Goal: Information Seeking & Learning: Learn about a topic

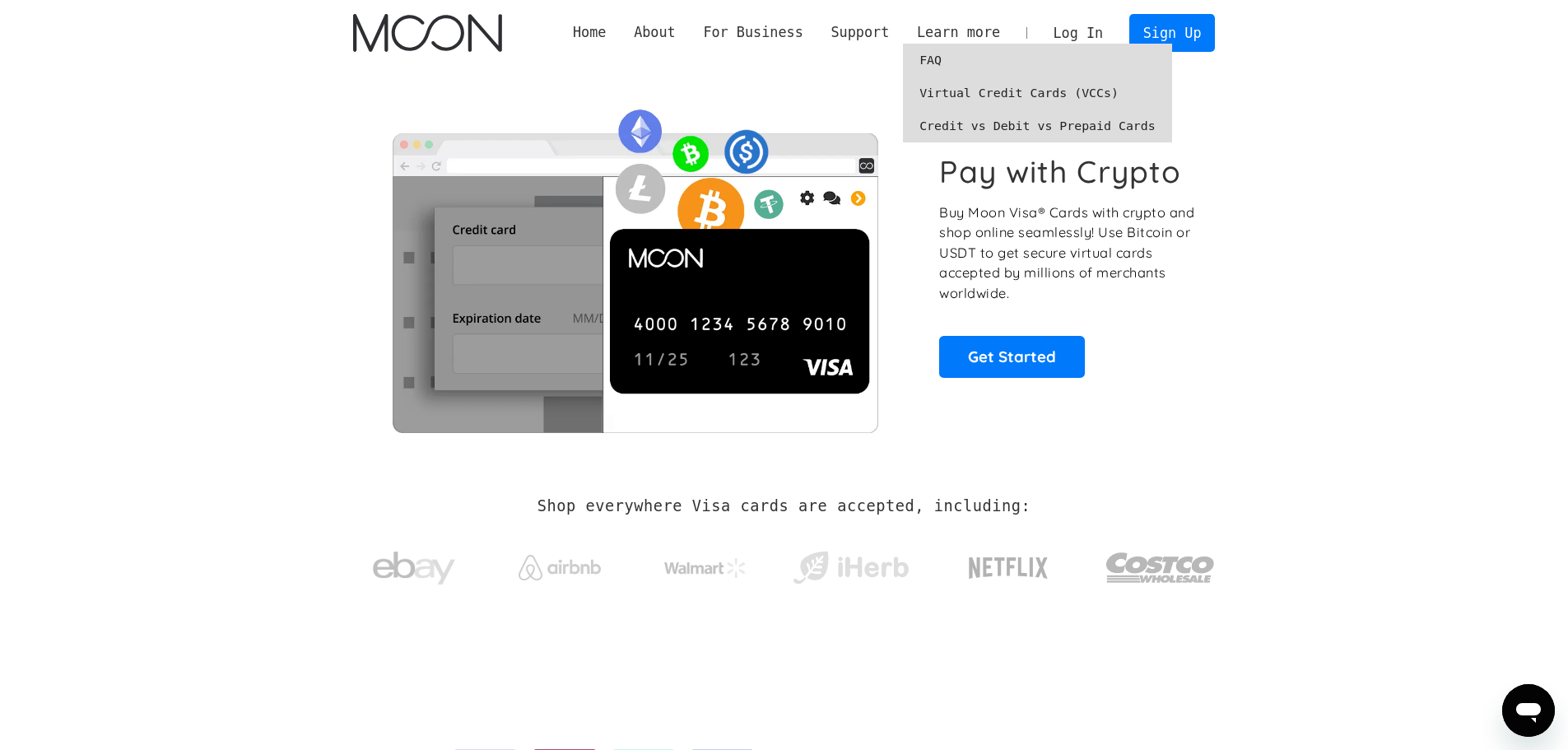
click at [948, 51] on link "FAQ" at bounding box center [1037, 60] width 269 height 33
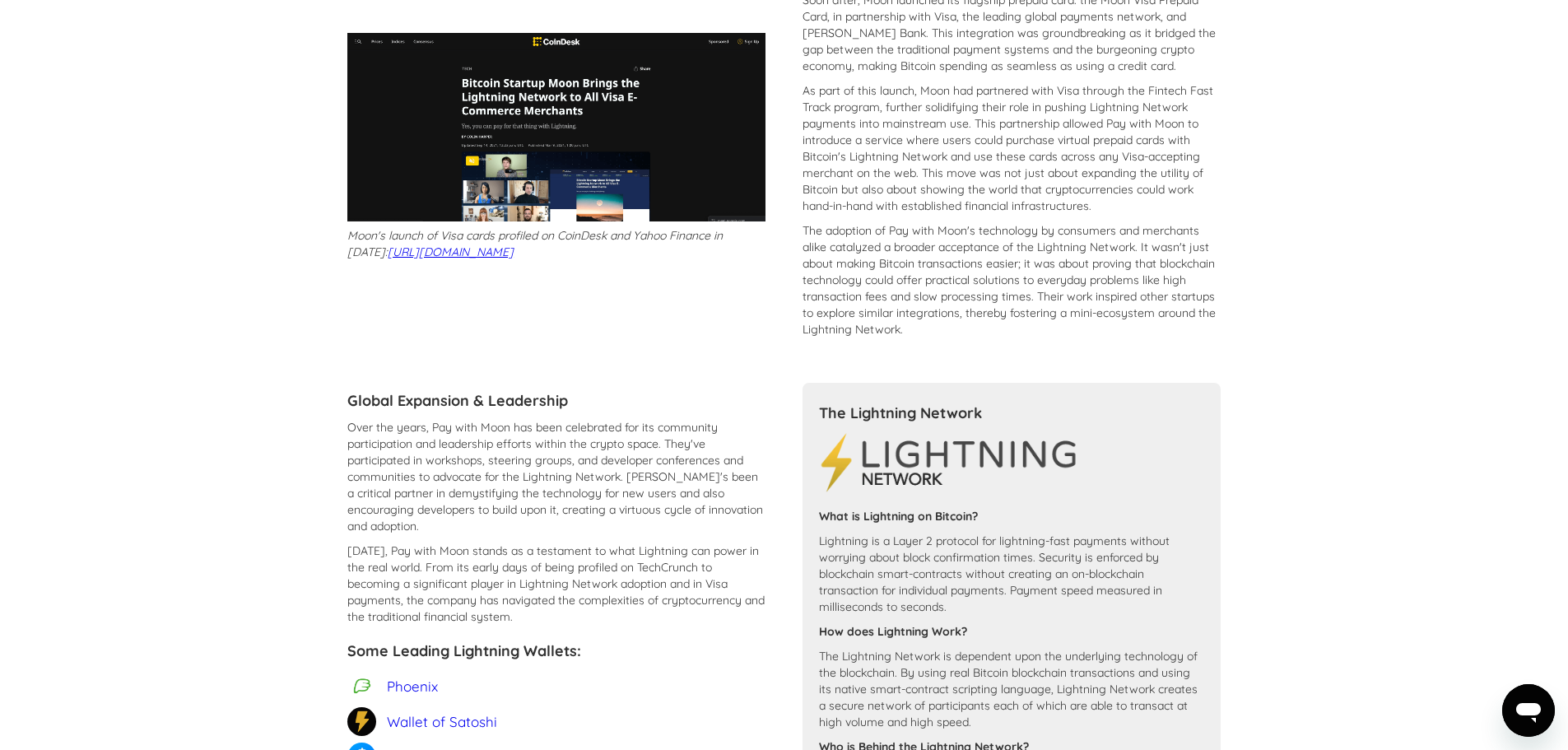
scroll to position [762, 0]
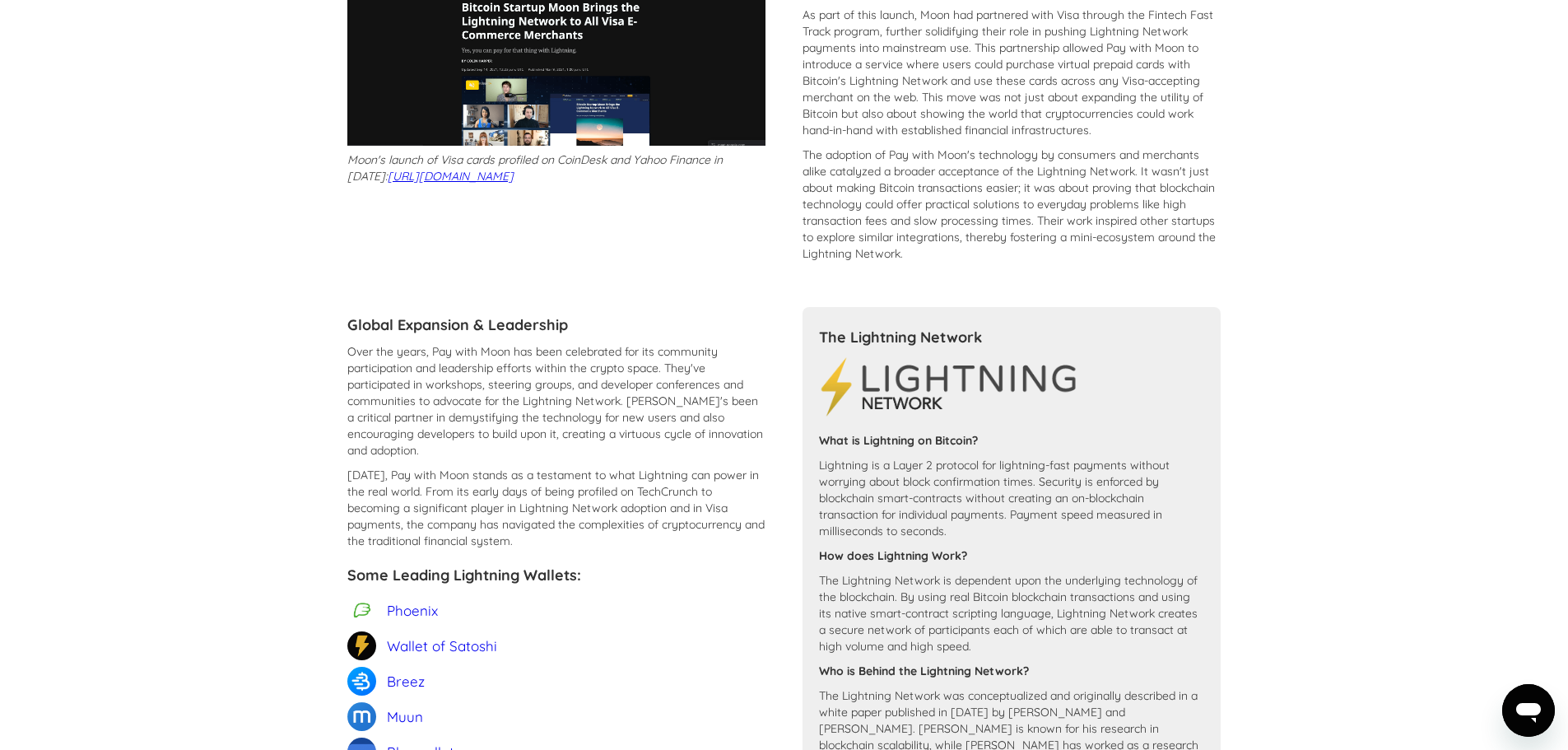
click at [1541, 416] on section "Pay with Moon: a Lightning Network Pioneer Moon: the First Lightning Checkout S…" at bounding box center [784, 233] width 1568 height 1826
drag, startPoint x: 1544, startPoint y: 408, endPoint x: 1550, endPoint y: 355, distance: 53.3
click at [1550, 355] on section "Pay with Moon: a Lightning Network Pioneer Moon: the First Lightning Checkout S…" at bounding box center [784, 233] width 1568 height 1826
click at [1480, 361] on section "Pay with Moon: a Lightning Network Pioneer Moon: the First Lightning Checkout S…" at bounding box center [784, 233] width 1568 height 1826
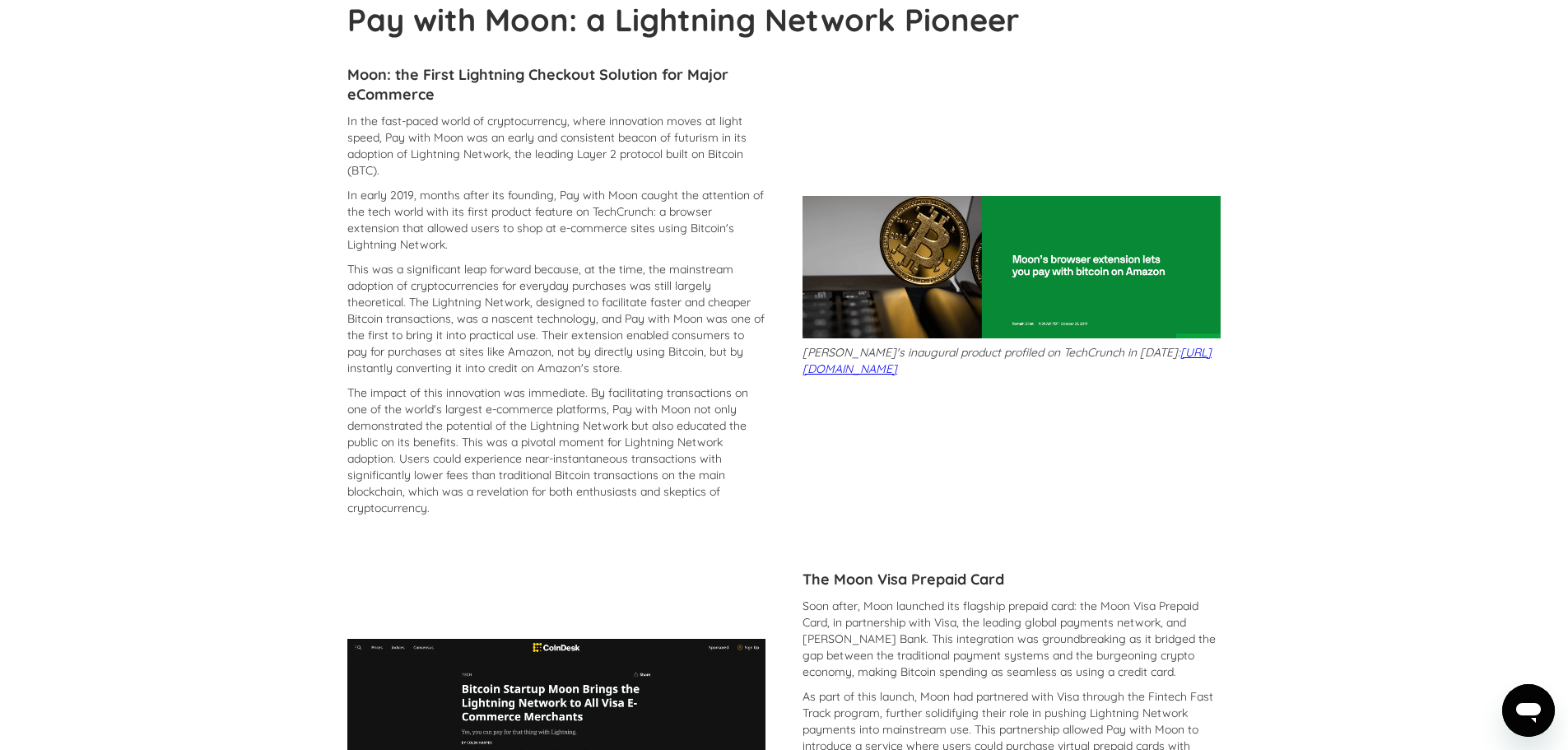
scroll to position [0, 0]
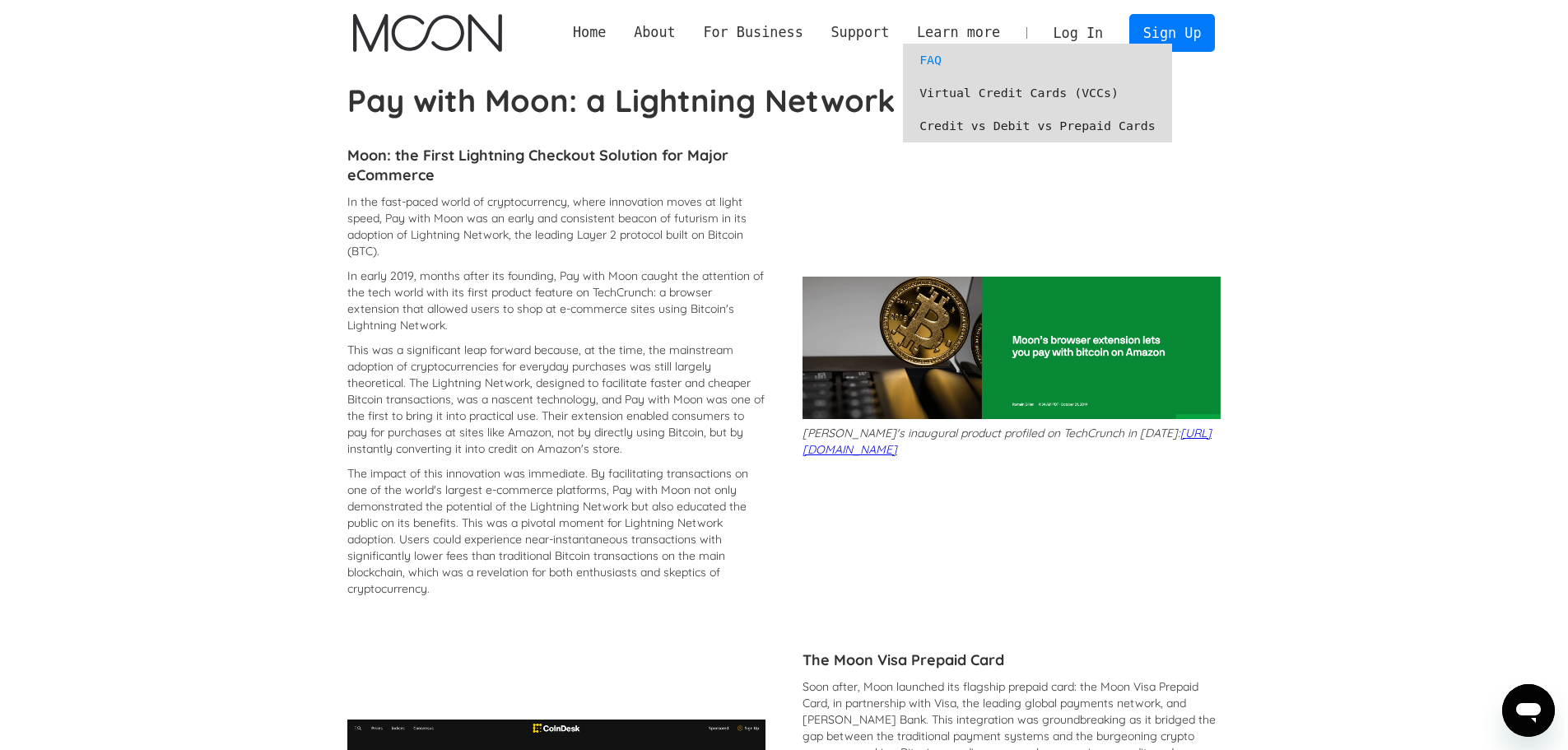
click at [948, 50] on link "FAQ" at bounding box center [1037, 60] width 269 height 33
click at [1003, 90] on link "Virtual Credit Cards (VCCs)" at bounding box center [1037, 92] width 269 height 33
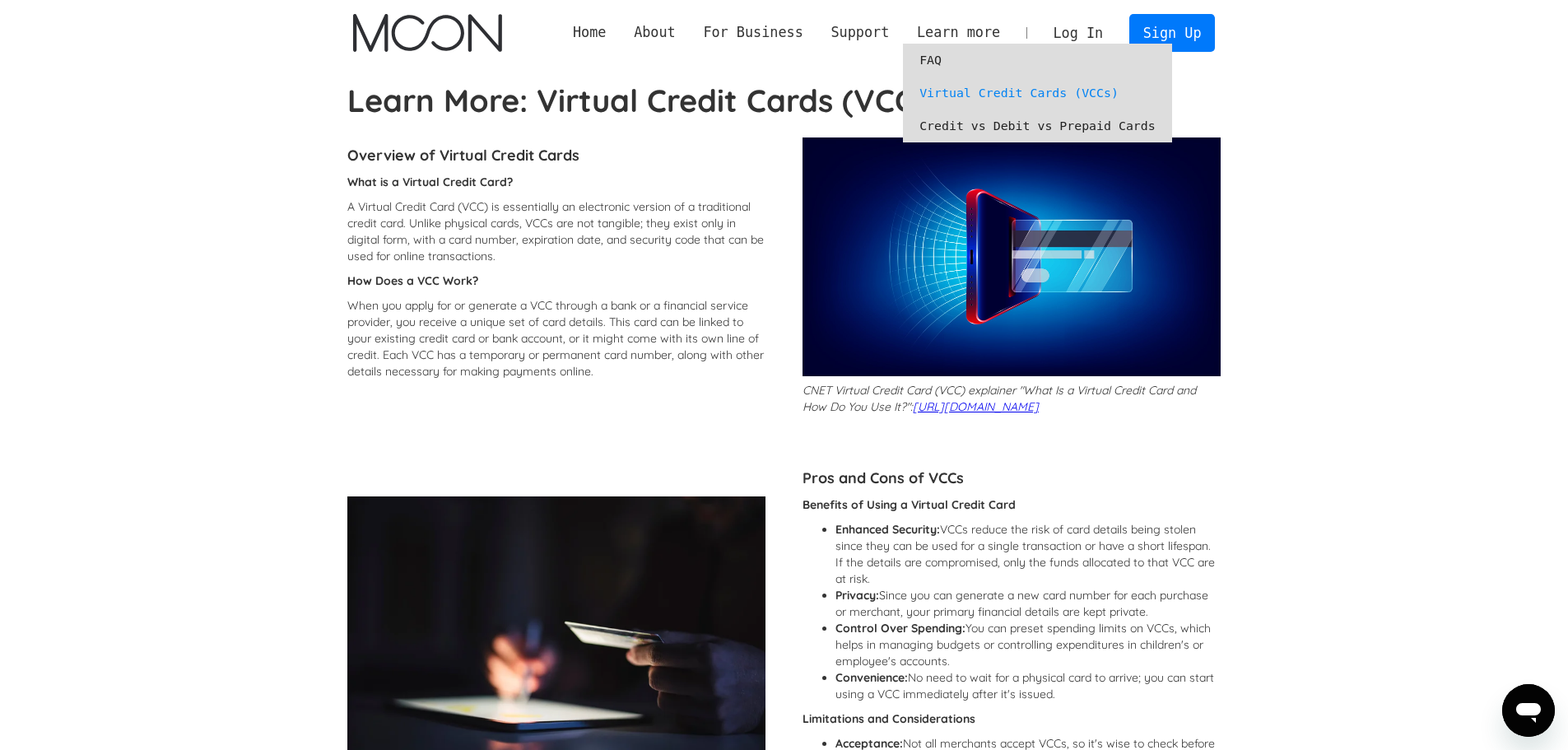
click at [996, 123] on link "Credit vs Debit vs Prepaid Cards" at bounding box center [1037, 125] width 269 height 33
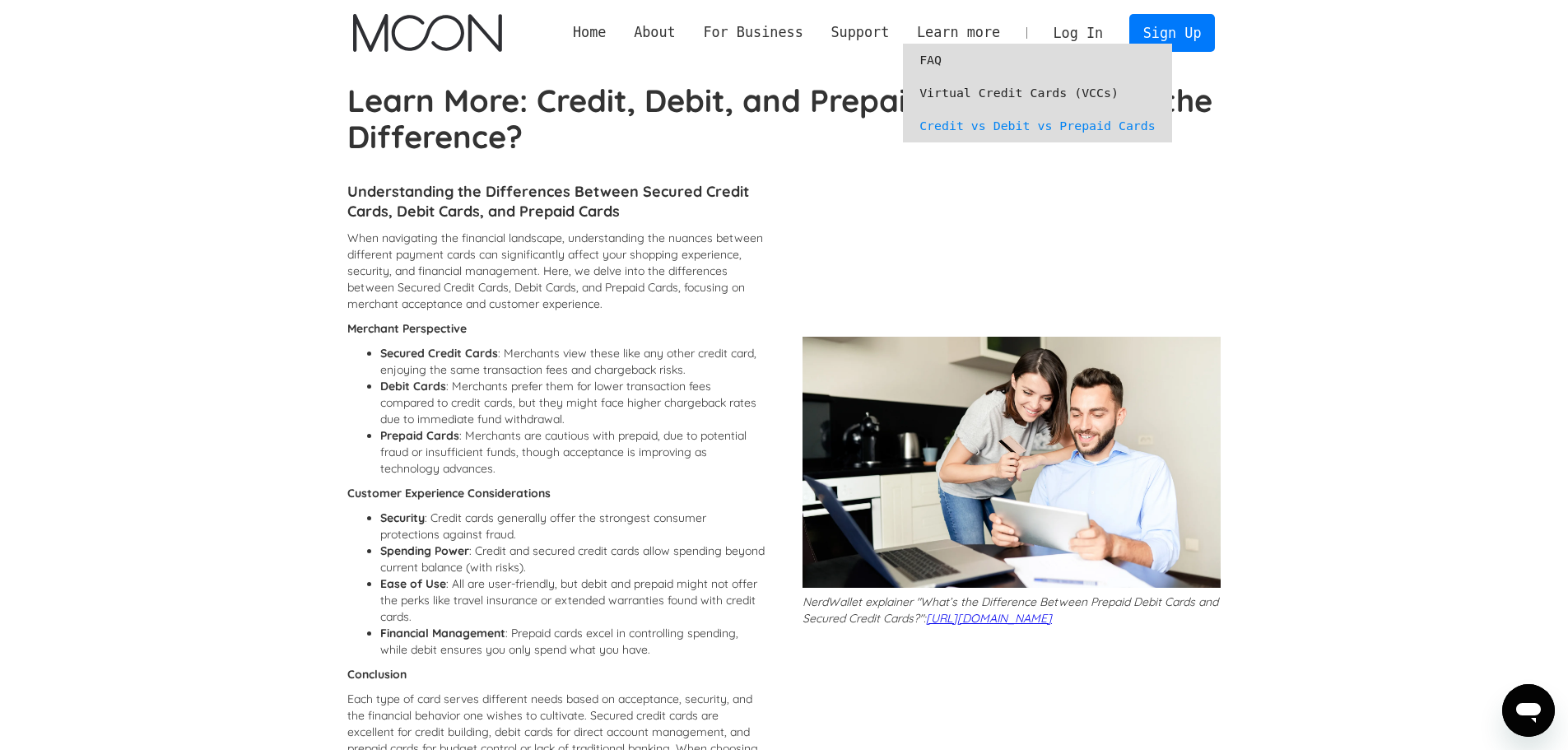
click at [943, 55] on link "FAQ" at bounding box center [1037, 60] width 269 height 33
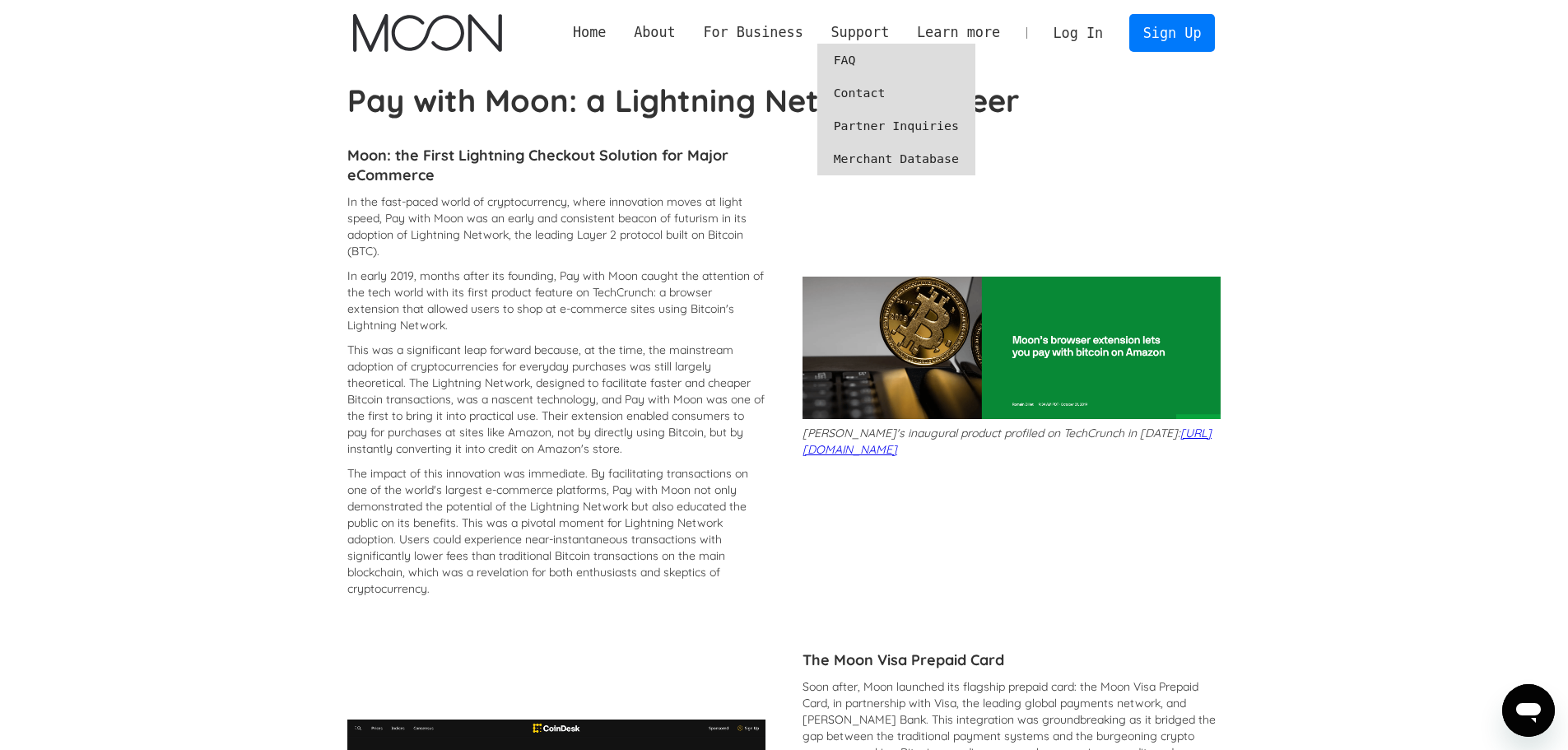
click at [861, 57] on link "FAQ" at bounding box center [896, 60] width 158 height 33
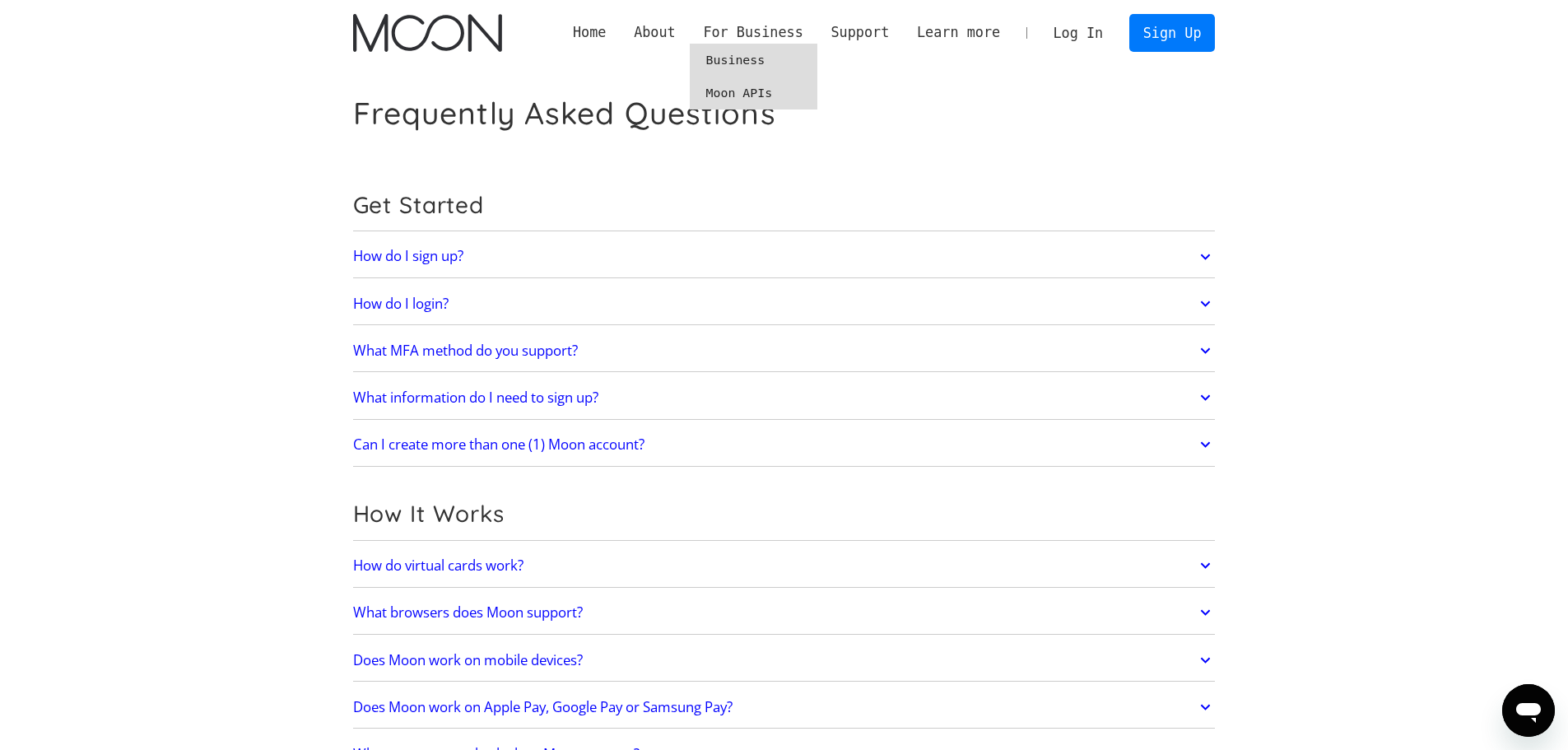
click at [771, 98] on link "Moon APIs" at bounding box center [753, 92] width 128 height 33
click at [774, 63] on link "Business" at bounding box center [753, 60] width 128 height 33
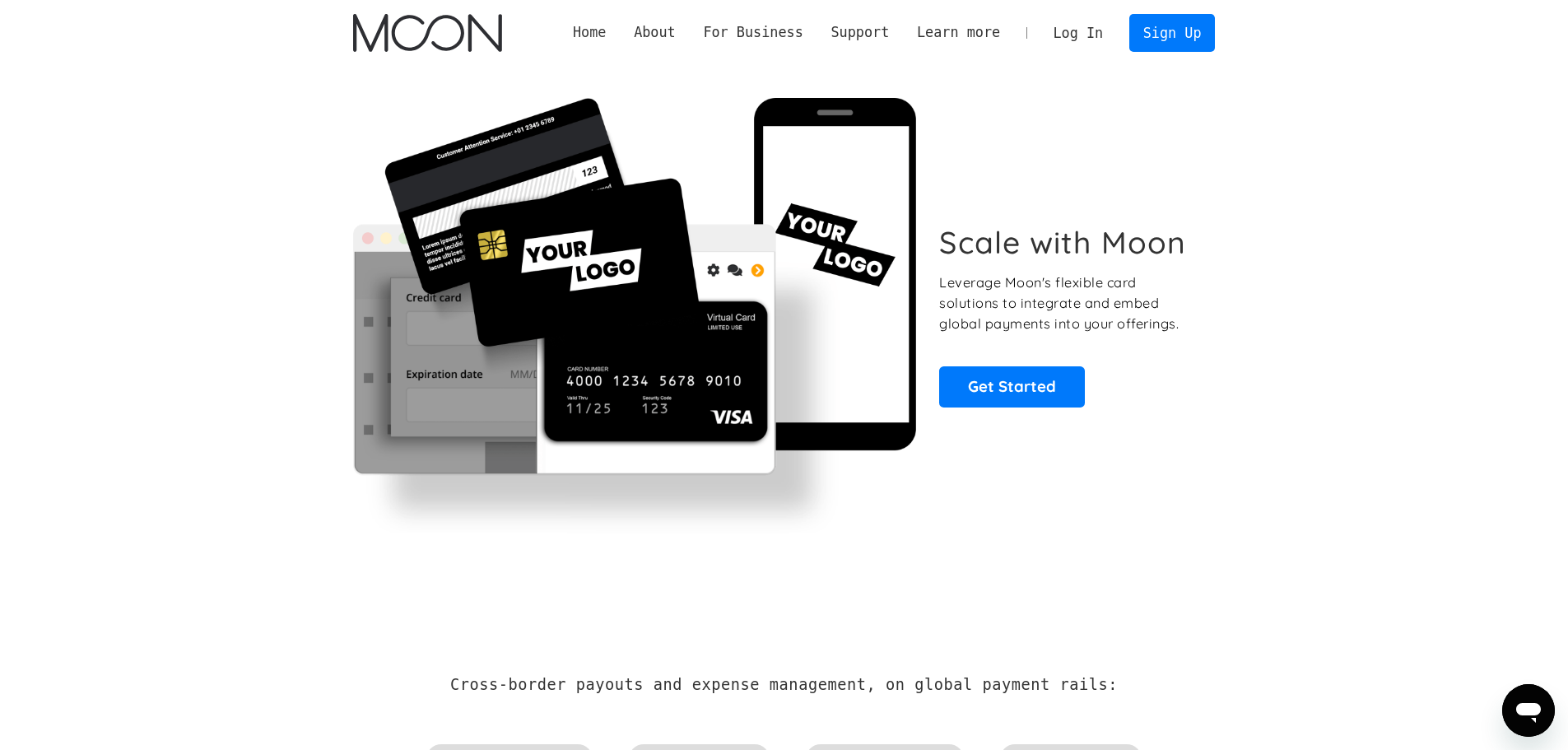
click at [620, 27] on link "Home" at bounding box center [588, 32] width 61 height 21
